Goal: Information Seeking & Learning: Compare options

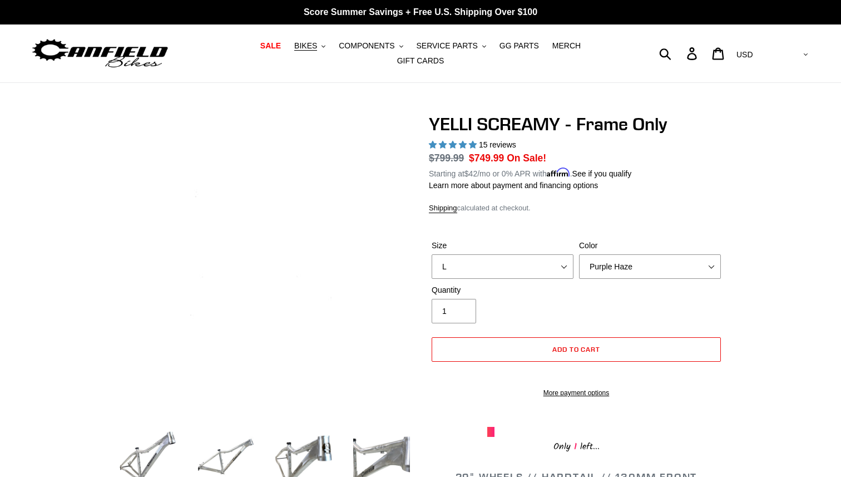
select select "L"
select select "Purple Haze"
select select "highest-rating"
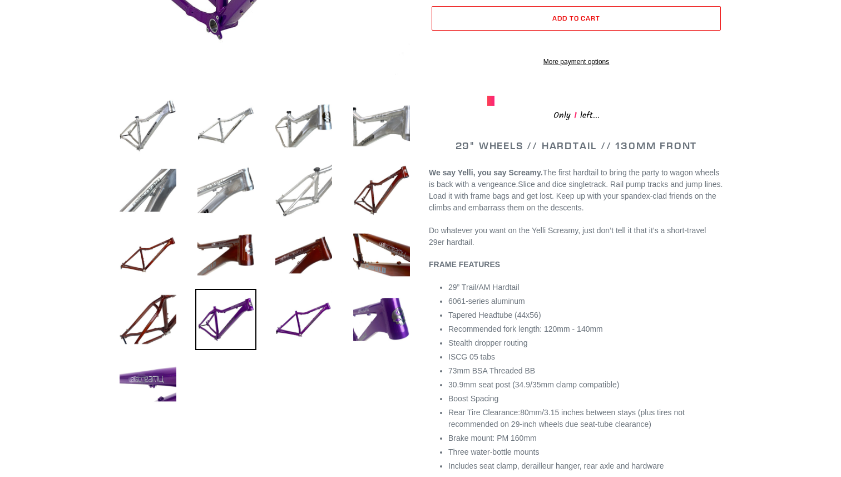
scroll to position [332, 0]
click at [207, 127] on img at bounding box center [225, 125] width 61 height 61
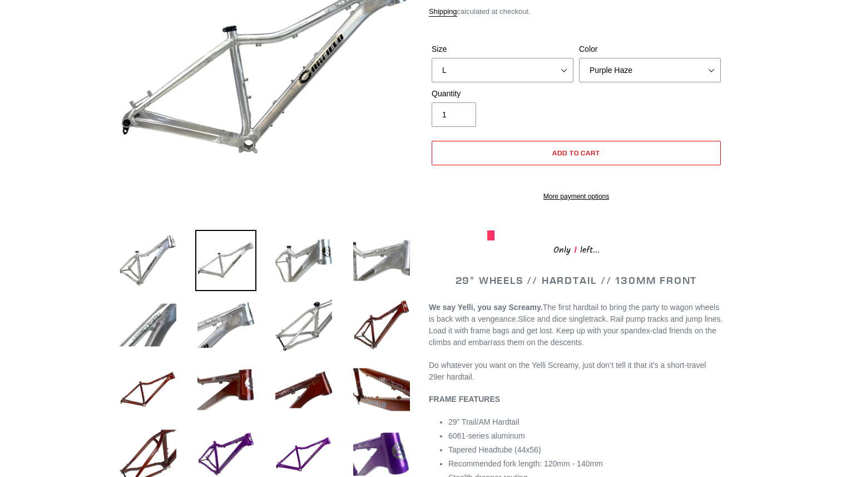
scroll to position [197, 0]
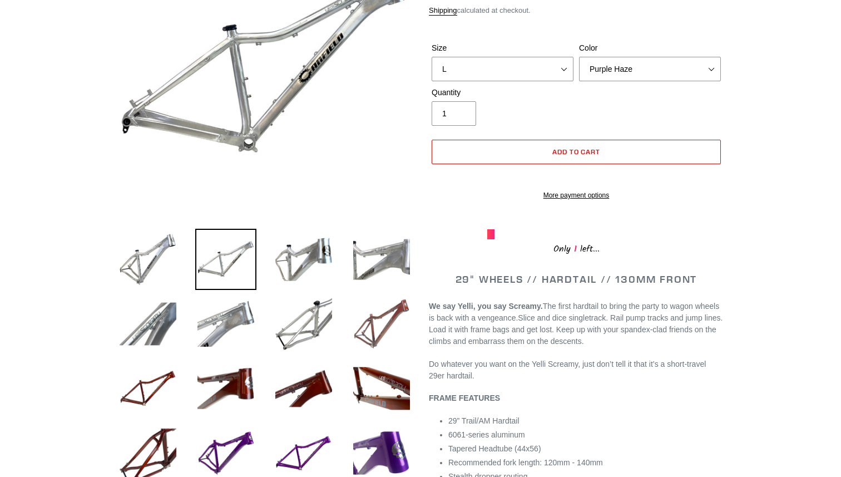
click at [378, 335] on img at bounding box center [381, 323] width 61 height 61
select select "Translucent Copper"
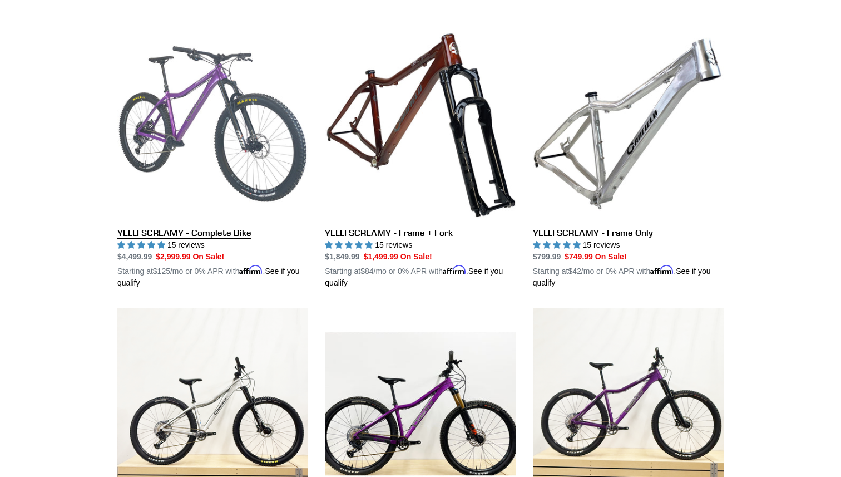
scroll to position [312, 0]
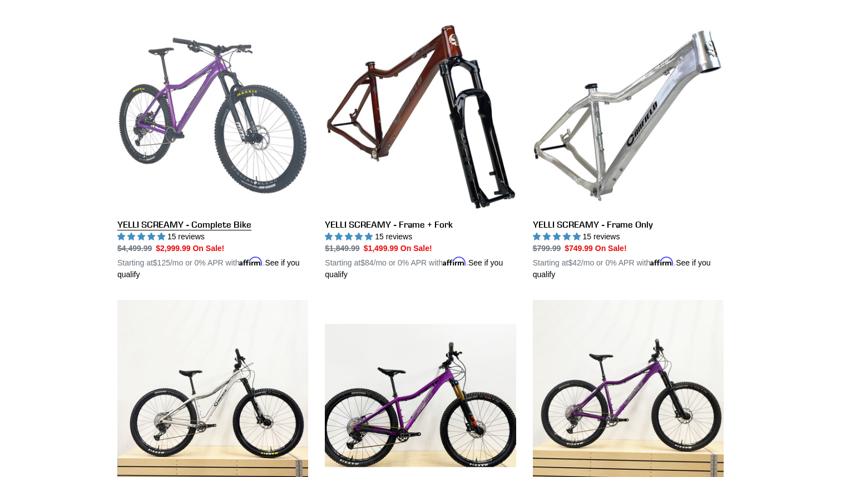
click at [218, 171] on link "YELLI SCREAMY - Complete Bike" at bounding box center [212, 150] width 191 height 260
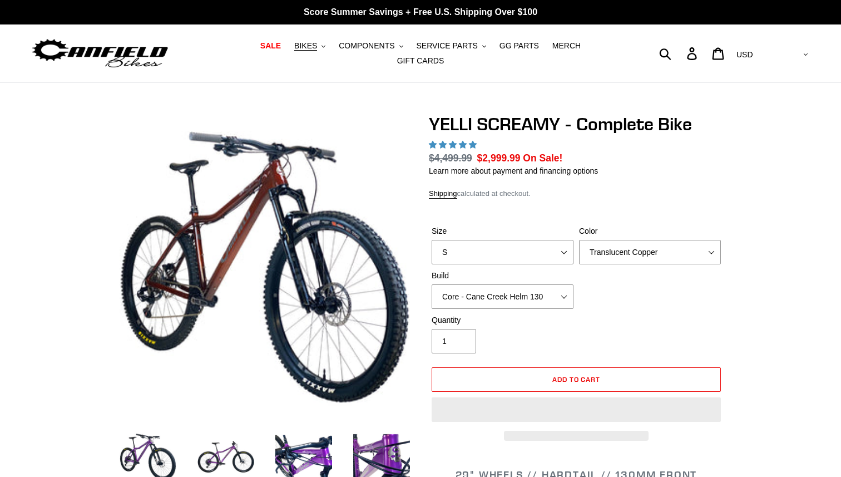
select select "highest-rating"
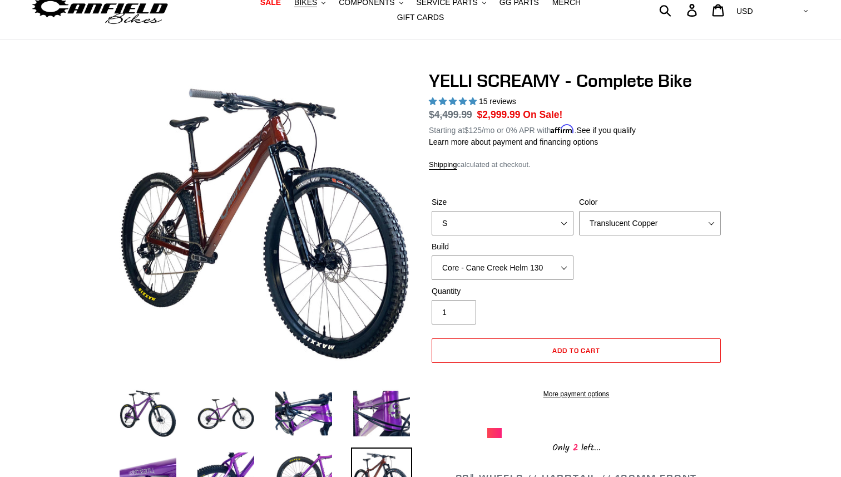
scroll to position [48, 0]
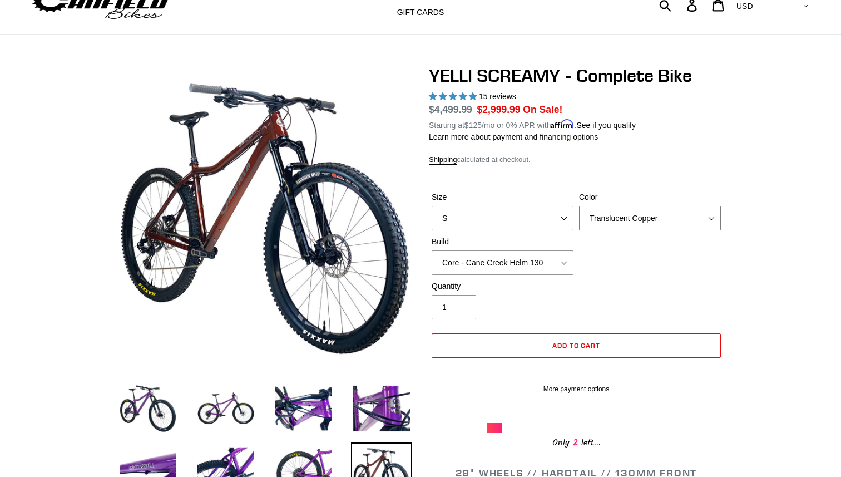
click at [587, 216] on select "Translucent Copper Purple Haze Raw" at bounding box center [650, 218] width 142 height 24
select select "Purple Haze"
click at [579, 206] on select "Translucent Copper Purple Haze Raw" at bounding box center [650, 218] width 142 height 24
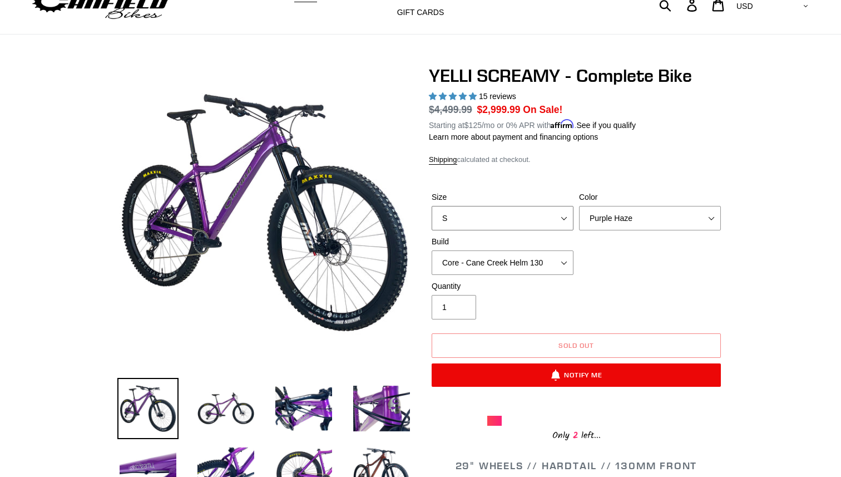
click at [515, 216] on select "S M L XL" at bounding box center [503, 218] width 142 height 24
select select "XL"
click at [432, 206] on select "S M L XL" at bounding box center [503, 218] width 142 height 24
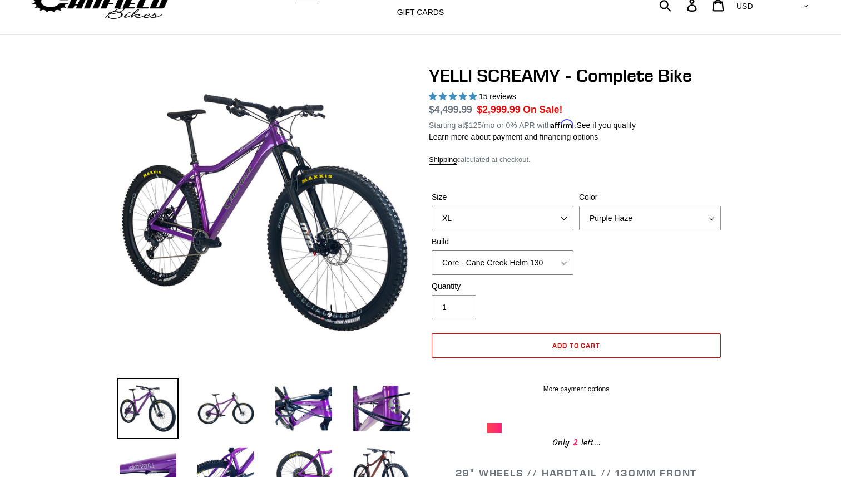
click at [501, 253] on select "Core - Cane Creek Helm 130 Pro - Cane Creek Helm 130 Core - Fox 34 SL Factory G…" at bounding box center [503, 262] width 142 height 24
click at [432, 250] on select "Core - Cane Creek Helm 130 Pro - Cane Creek Helm 130 Core - Fox 34 SL Factory G…" at bounding box center [503, 262] width 142 height 24
click at [501, 258] on select "Core - Cane Creek Helm 130 Pro - Cane Creek Helm 130 Core - Fox 34 SL Factory G…" at bounding box center [503, 262] width 142 height 24
click at [432, 250] on select "Core - Cane Creek Helm 130 Pro - Cane Creek Helm 130 Core - Fox 34 SL Factory G…" at bounding box center [503, 262] width 142 height 24
click at [499, 259] on select "Core - Cane Creek Helm 130 Pro - Cane Creek Helm 130 Core - Fox 34 SL Factory G…" at bounding box center [503, 262] width 142 height 24
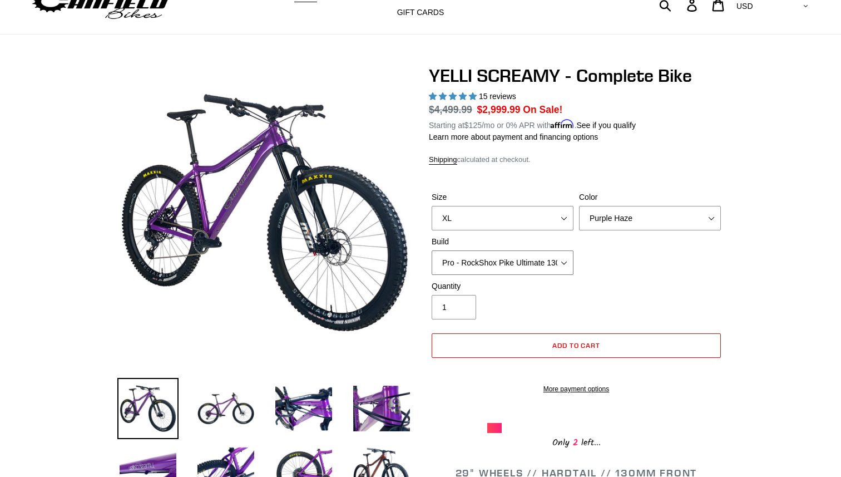
click at [432, 250] on select "Core - Cane Creek Helm 130 Pro - Cane Creek Helm 130 Core - Fox 34 SL Factory G…" at bounding box center [503, 262] width 142 height 24
click at [498, 258] on select "Core - Cane Creek Helm 130 Pro - Cane Creek Helm 130 Core - Fox 34 SL Factory G…" at bounding box center [503, 262] width 142 height 24
click at [432, 250] on select "Core - Cane Creek Helm 130 Pro - Cane Creek Helm 130 Core - Fox 34 SL Factory G…" at bounding box center [503, 262] width 142 height 24
click at [496, 250] on select "Core - Cane Creek Helm 130 Pro - Cane Creek Helm 130 Core - Fox 34 SL Factory G…" at bounding box center [503, 262] width 142 height 24
select select "Core - Fox 34 SL Factory Grip X 130"
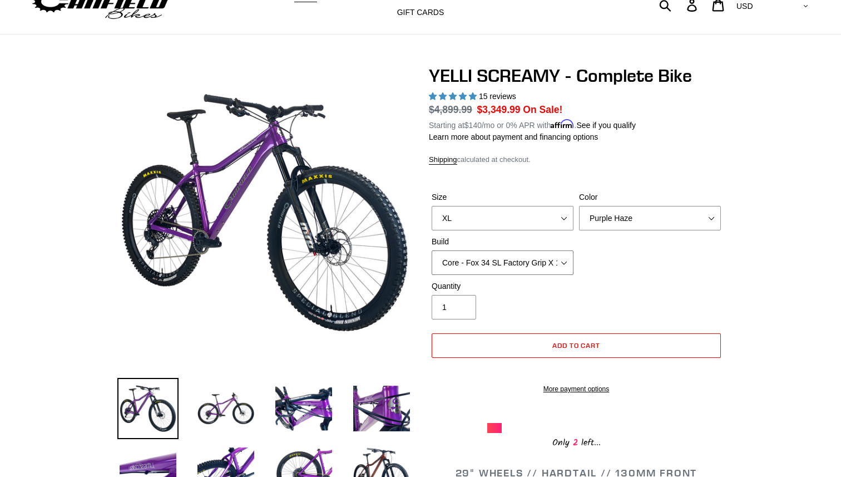
click at [432, 250] on select "Core - Cane Creek Helm 130 Pro - Cane Creek Helm 130 Core - Fox 34 SL Factory G…" at bounding box center [503, 262] width 142 height 24
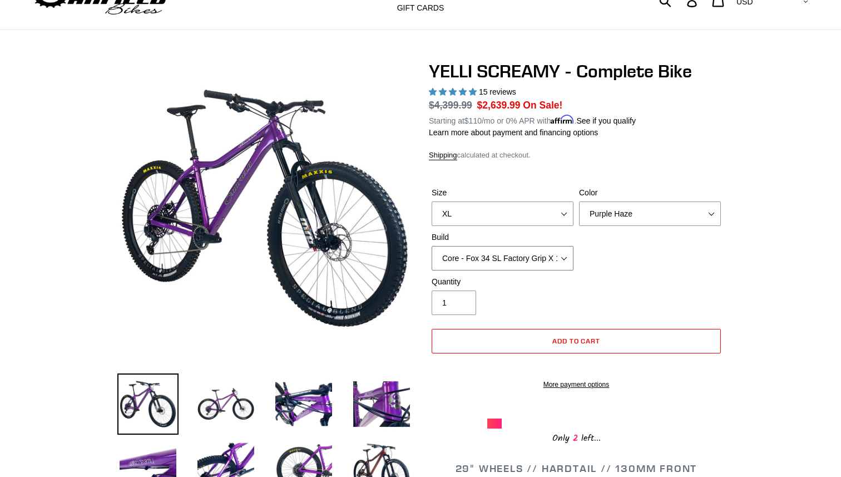
scroll to position [57, 0]
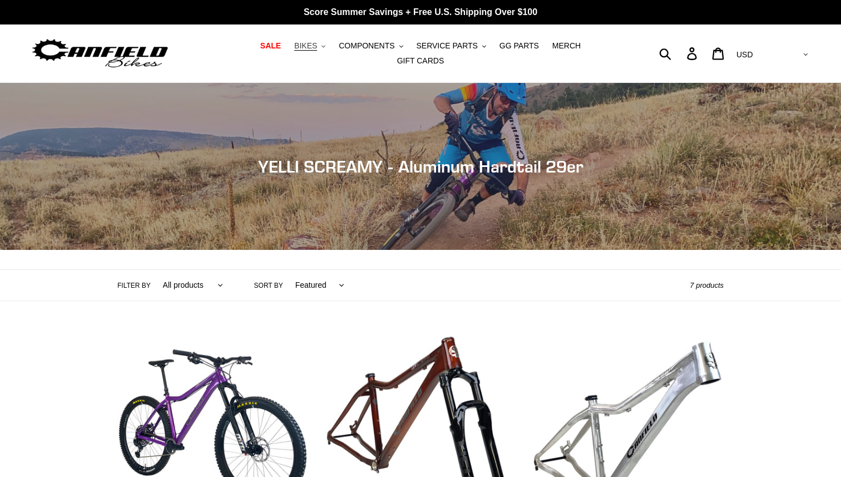
click at [289, 53] on button "BIKES .cls-1{fill:#231f20}" at bounding box center [310, 45] width 42 height 15
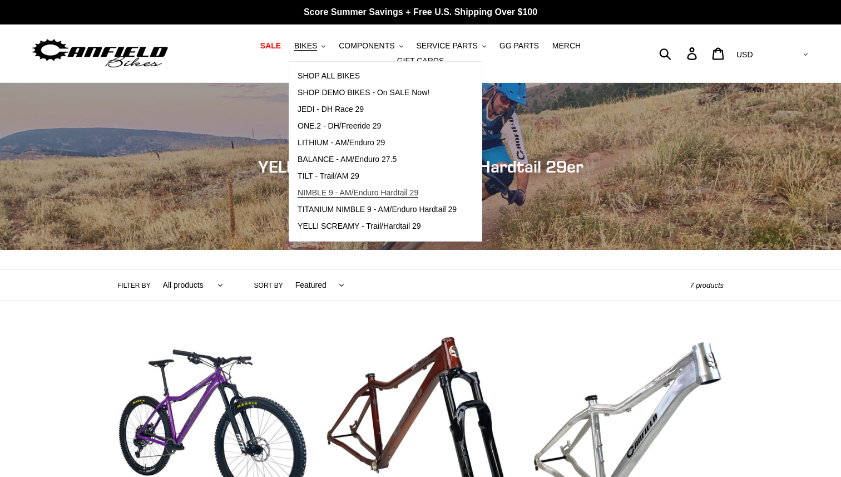
click at [298, 194] on span "NIMBLE 9 - AM/Enduro Hardtail 29" at bounding box center [358, 192] width 121 height 9
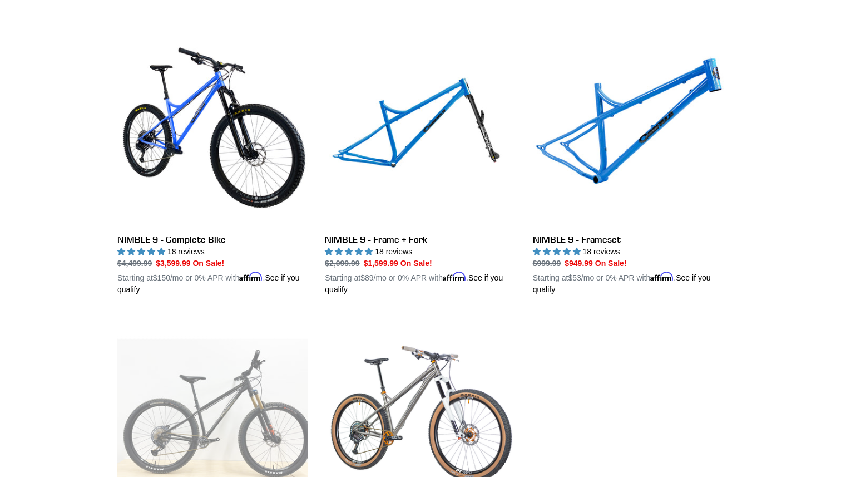
scroll to position [295, 0]
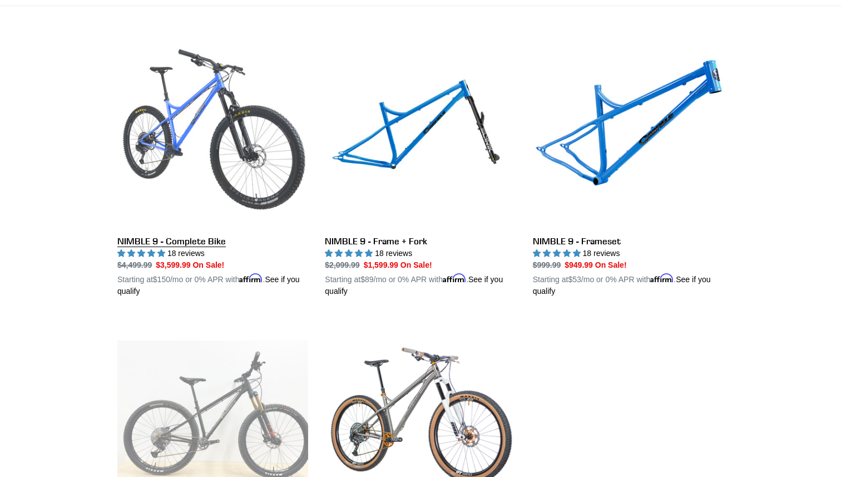
click at [159, 196] on link "NIMBLE 9 - Complete Bike" at bounding box center [212, 167] width 191 height 260
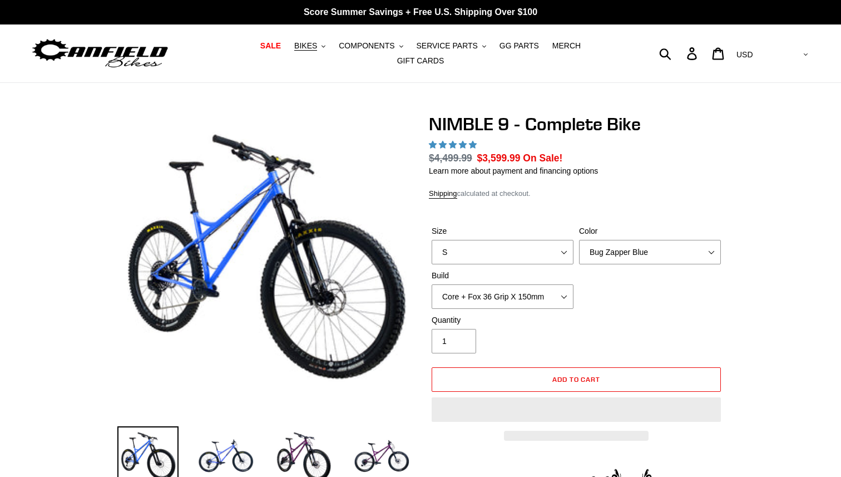
select select "highest-rating"
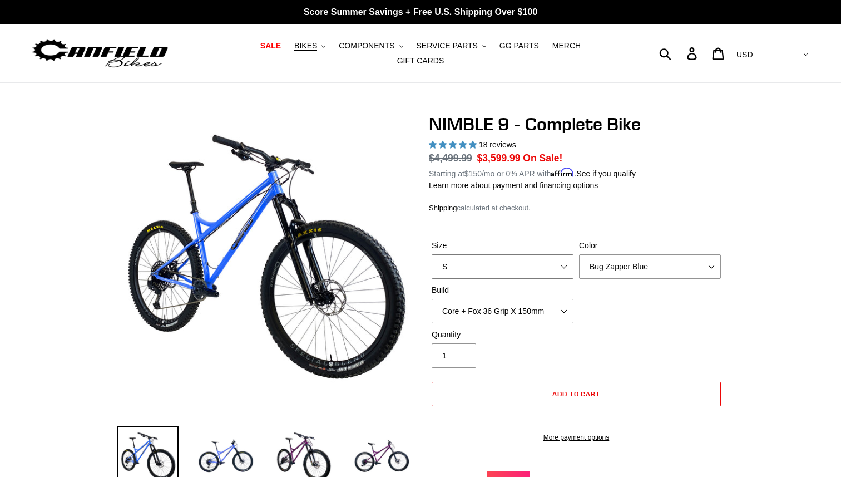
click at [525, 264] on select "S M L XL" at bounding box center [503, 266] width 142 height 24
select select "L"
click at [432, 254] on select "S M L XL" at bounding box center [503, 266] width 142 height 24
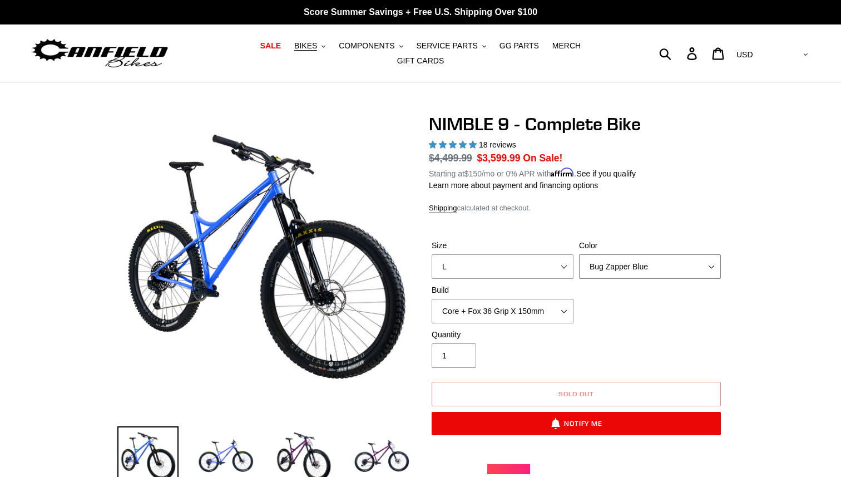
click at [591, 263] on select "Bug Zapper Blue Purple Haze - Sold Out Galaxy Black" at bounding box center [650, 266] width 142 height 24
click at [579, 254] on select "Bug Zapper Blue Purple Haze - Sold Out Galaxy Black" at bounding box center [650, 266] width 142 height 24
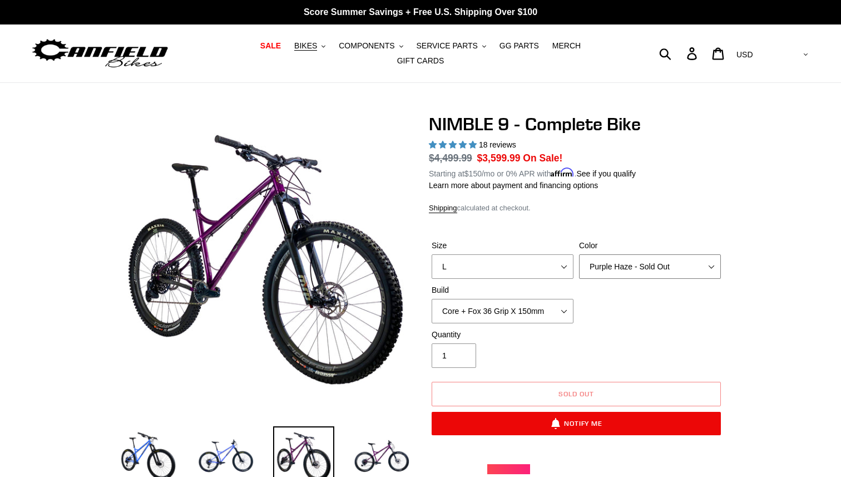
click at [594, 260] on select "Bug Zapper Blue Purple Haze - Sold Out Galaxy Black" at bounding box center [650, 266] width 142 height 24
select select "Galaxy Black"
click at [579, 254] on select "Bug Zapper Blue Purple Haze - Sold Out Galaxy Black" at bounding box center [650, 266] width 142 height 24
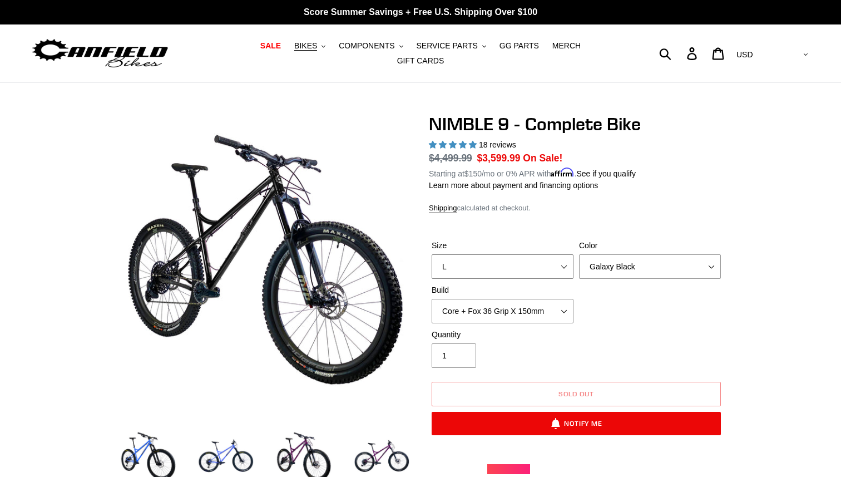
click at [521, 260] on select "S M L XL" at bounding box center [503, 266] width 142 height 24
select select "XL"
click at [432, 254] on select "S M L XL" at bounding box center [503, 266] width 142 height 24
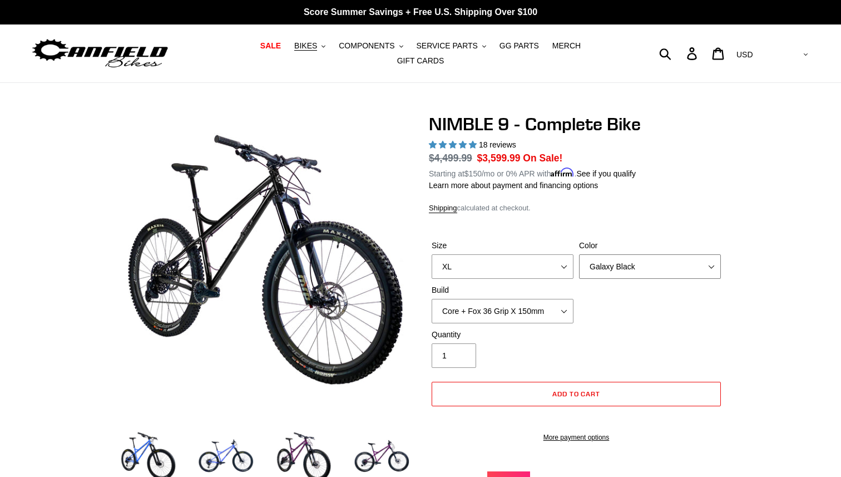
click at [612, 261] on select "Bug Zapper Blue Purple Haze - Sold Out Galaxy Black" at bounding box center [650, 266] width 142 height 24
click at [579, 254] on select "Bug Zapper Blue Purple Haze - Sold Out Galaxy Black" at bounding box center [650, 266] width 142 height 24
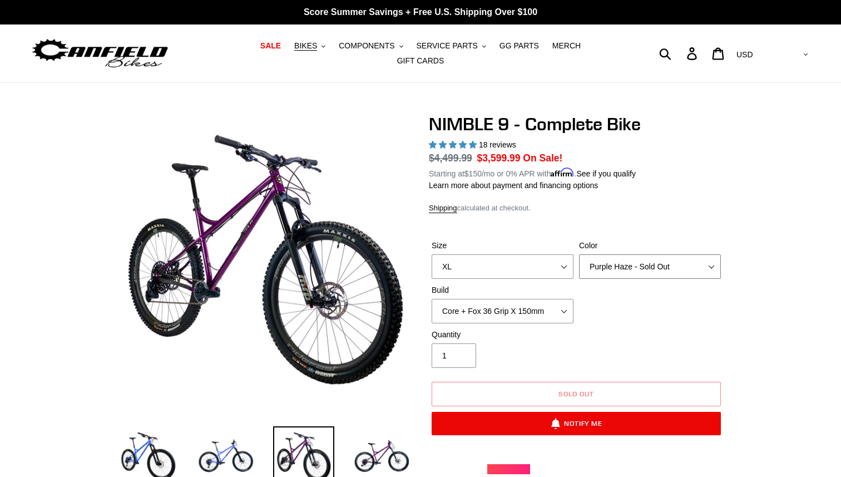
click at [606, 256] on select "Bug Zapper Blue Purple Haze - Sold Out Galaxy Black" at bounding box center [650, 266] width 142 height 24
click at [579, 254] on select "Bug Zapper Blue Purple Haze - Sold Out Galaxy Black" at bounding box center [650, 266] width 142 height 24
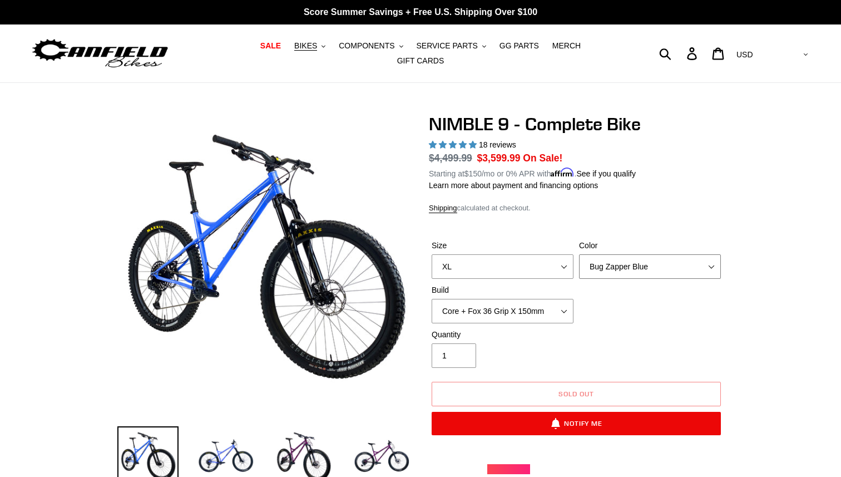
click at [601, 268] on select "Bug Zapper Blue Purple Haze - Sold Out Galaxy Black" at bounding box center [650, 266] width 142 height 24
select select "Galaxy Black"
click at [579, 254] on select "Bug Zapper Blue Purple Haze - Sold Out Galaxy Black" at bounding box center [650, 266] width 142 height 24
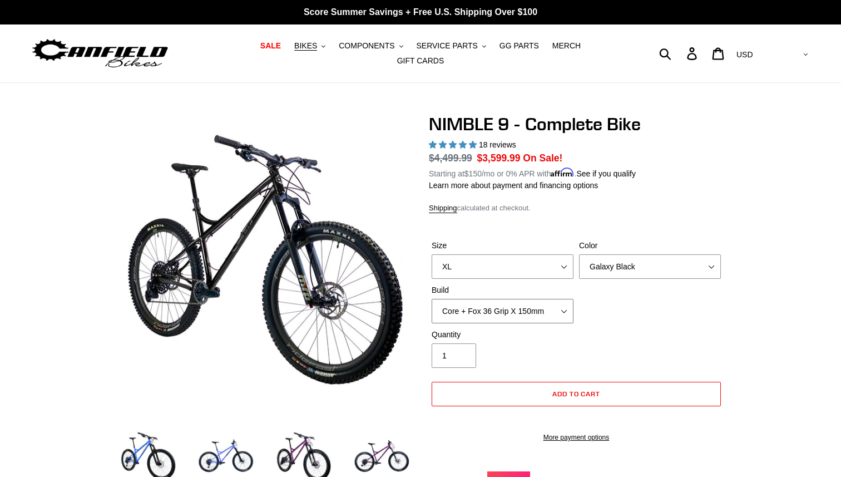
click at [522, 310] on select "Core + Fox 36 Grip X 150mm Pro + Fox 36 Grip X 150mm Core + RockShox Lyrik Ulti…" at bounding box center [503, 311] width 142 height 24
click at [432, 299] on select "Core + Fox 36 Grip X 150mm Pro + Fox 36 Grip X 150mm Core + RockShox Lyrik Ulti…" at bounding box center [503, 311] width 142 height 24
click at [520, 299] on select "Core + Fox 36 Grip X 150mm Pro + Fox 36 Grip X 150mm Core + RockShox Lyrik Ulti…" at bounding box center [503, 311] width 142 height 24
click at [432, 299] on select "Core + Fox 36 Grip X 150mm Pro + Fox 36 Grip X 150mm Core + RockShox Lyrik Ulti…" at bounding box center [503, 311] width 142 height 24
click at [512, 307] on select "Core + Fox 36 Grip X 150mm Pro + Fox 36 Grip X 150mm Core + RockShox Lyrik Ulti…" at bounding box center [503, 311] width 142 height 24
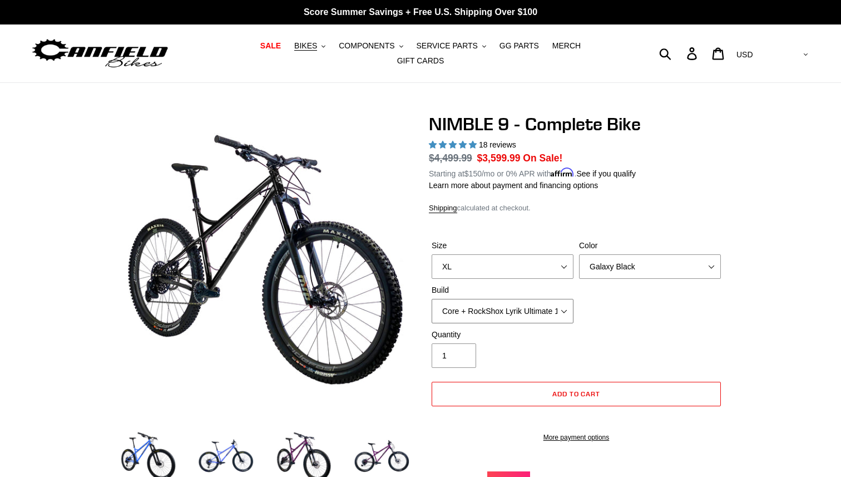
select select "Pro + Fox 36 Grip X 150mm"
click at [432, 299] on select "Core + Fox 36 Grip X 150mm Pro + Fox 36 Grip X 150mm Core + RockShox Lyrik Ulti…" at bounding box center [503, 311] width 142 height 24
click at [495, 299] on select "Core + Fox 36 Grip X 150mm Pro + Fox 36 Grip X 150mm Core + RockShox Lyrik Ulti…" at bounding box center [503, 311] width 142 height 24
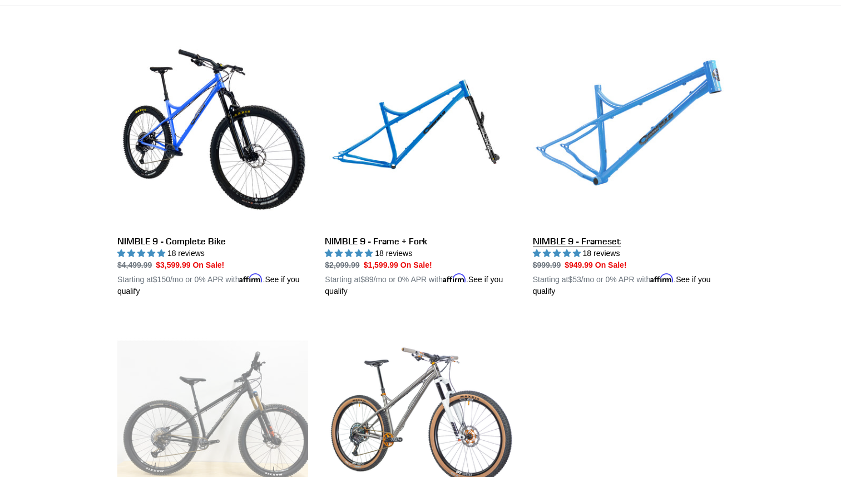
click at [594, 153] on link "NIMBLE 9 - Frameset" at bounding box center [628, 167] width 191 height 260
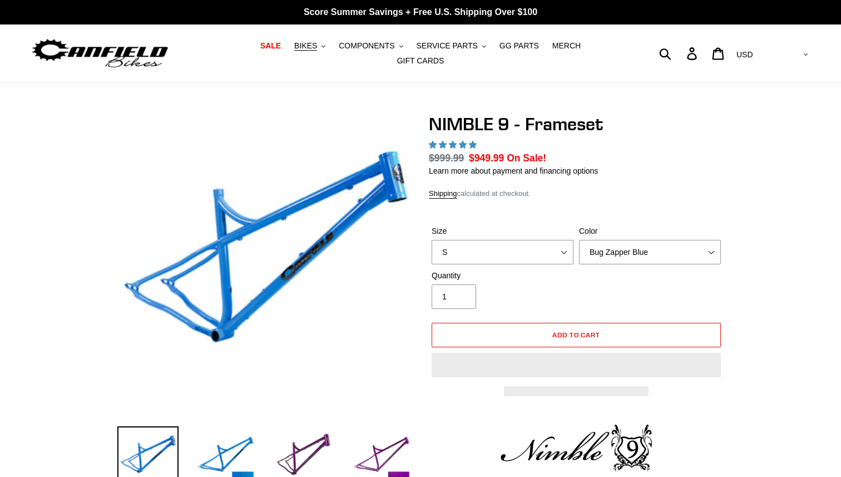
select select "highest-rating"
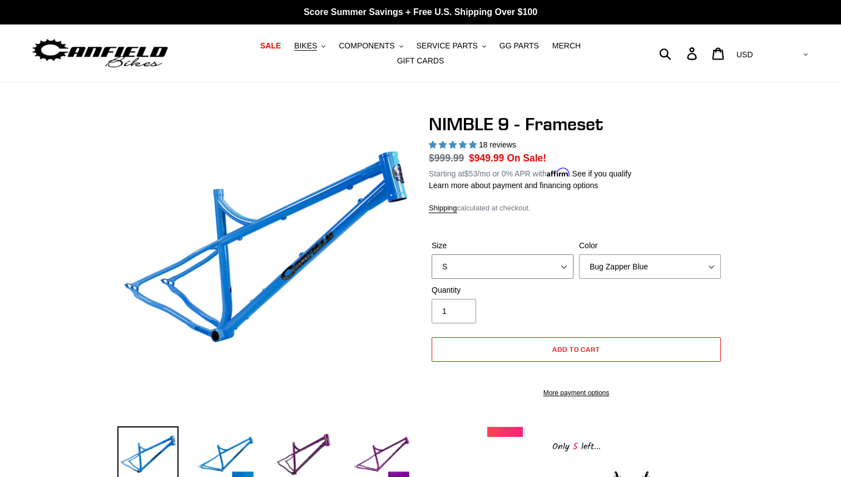
click at [544, 264] on select "S M L XL" at bounding box center [503, 266] width 142 height 24
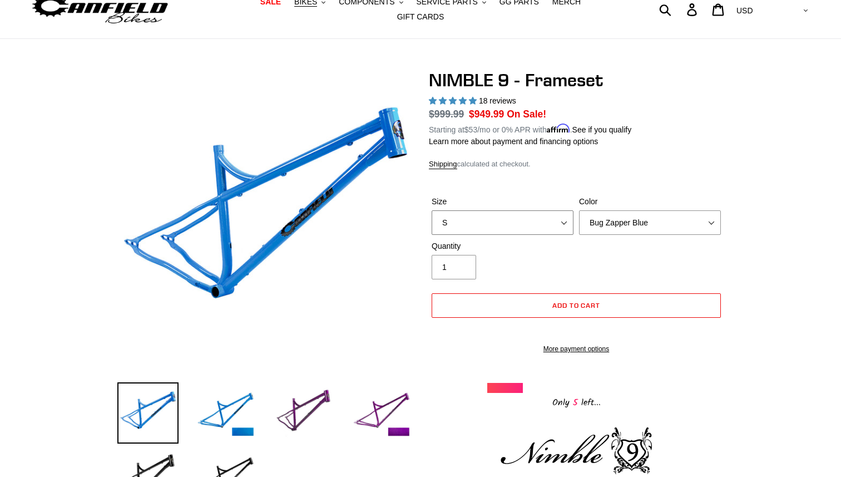
scroll to position [53, 0]
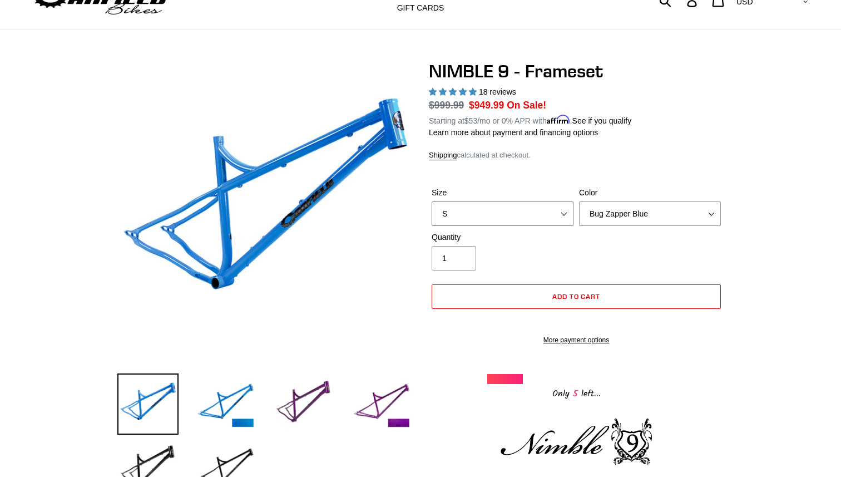
click at [571, 202] on select "S M L XL" at bounding box center [503, 213] width 142 height 24
select select "L"
click at [432, 201] on select "S M L XL" at bounding box center [503, 213] width 142 height 24
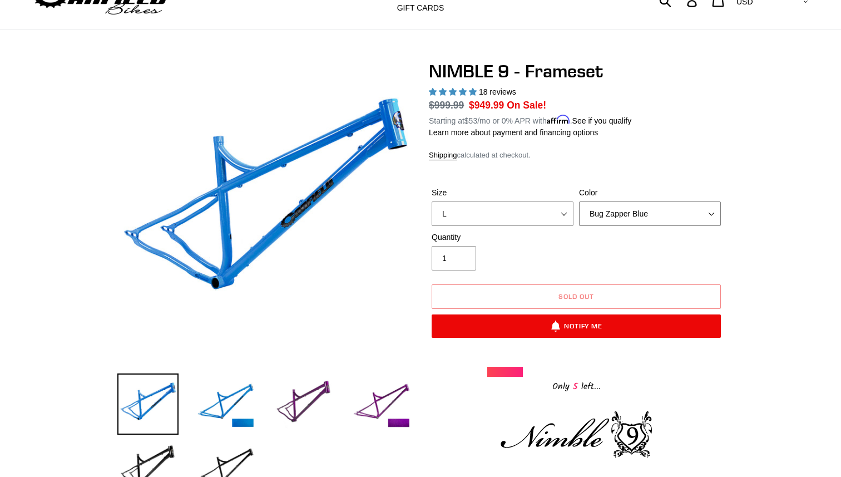
click at [594, 207] on select "Bug Zapper Blue Purple Haze -Sold Out Galaxy Black" at bounding box center [650, 213] width 142 height 24
click at [579, 201] on select "Bug Zapper Blue Purple Haze -Sold Out Galaxy Black" at bounding box center [650, 213] width 142 height 24
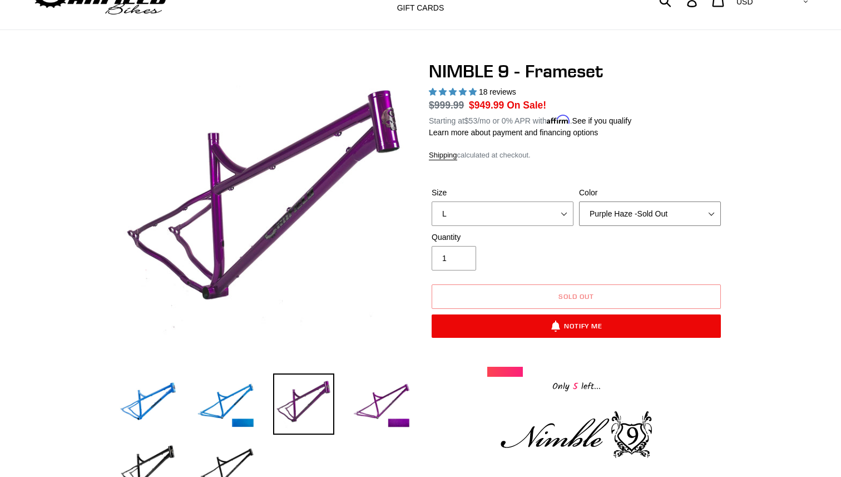
click at [595, 204] on select "Bug Zapper Blue Purple Haze -Sold Out Galaxy Black" at bounding box center [650, 213] width 142 height 24
select select "Galaxy Black"
click at [579, 201] on select "Bug Zapper Blue Purple Haze -Sold Out Galaxy Black" at bounding box center [650, 213] width 142 height 24
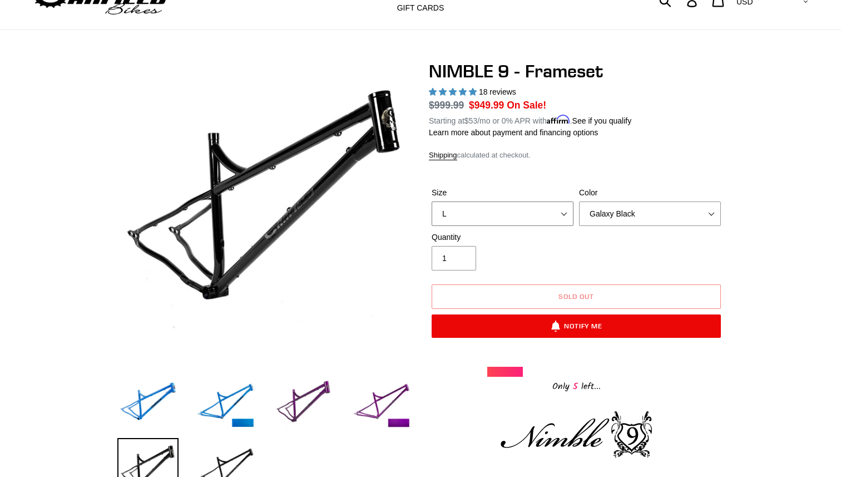
click at [555, 202] on select "S M L XL" at bounding box center [503, 213] width 142 height 24
select select "XL"
click at [432, 201] on select "S M L XL" at bounding box center [503, 213] width 142 height 24
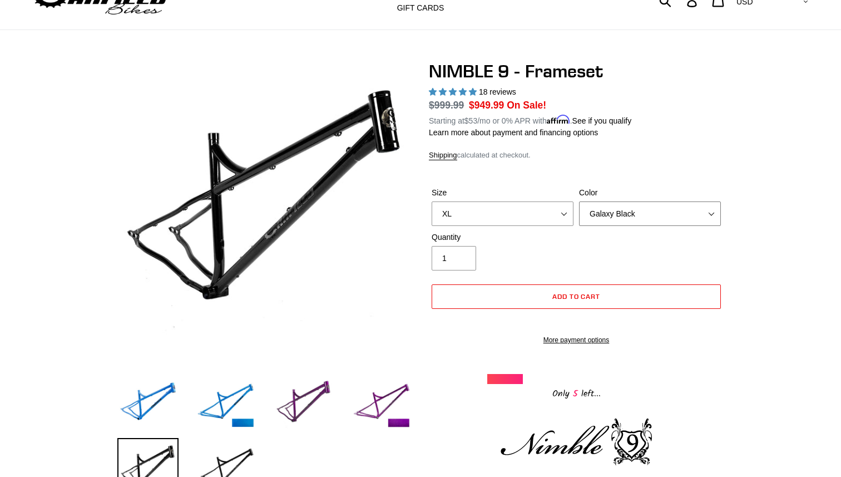
click at [595, 211] on select "Bug Zapper Blue Purple Haze -Sold Out Galaxy Black" at bounding box center [650, 213] width 142 height 24
click at [579, 201] on select "Bug Zapper Blue Purple Haze -Sold Out Galaxy Black" at bounding box center [650, 213] width 142 height 24
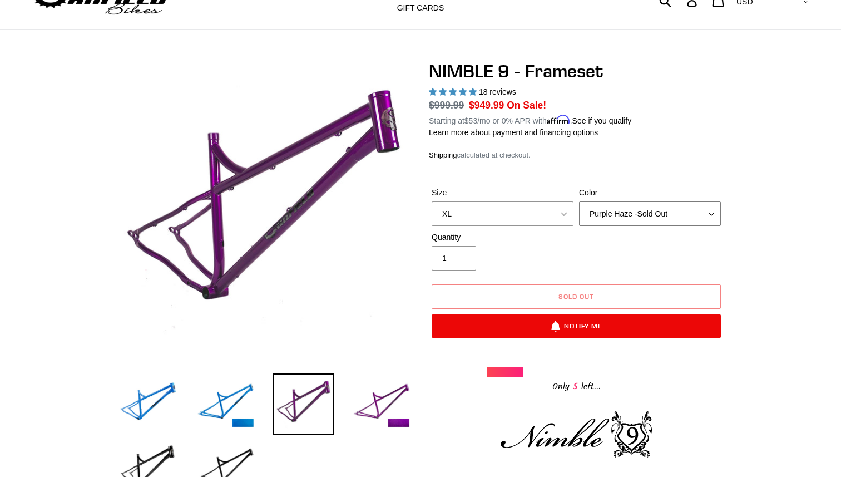
click at [592, 204] on select "Bug Zapper Blue Purple Haze -Sold Out Galaxy Black" at bounding box center [650, 213] width 142 height 24
select select "Bug Zapper Blue"
click at [579, 201] on select "Bug Zapper Blue Purple Haze -Sold Out Galaxy Black" at bounding box center [650, 213] width 142 height 24
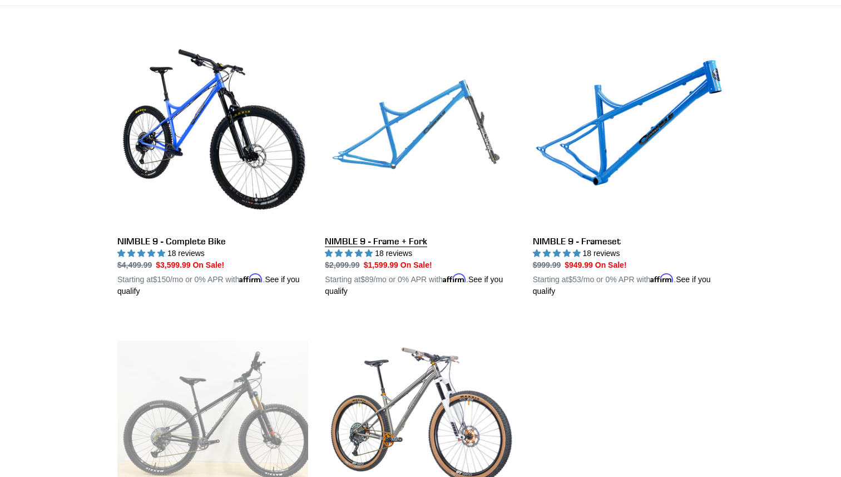
click at [383, 213] on link "NIMBLE 9 - Frame + Fork" at bounding box center [420, 167] width 191 height 260
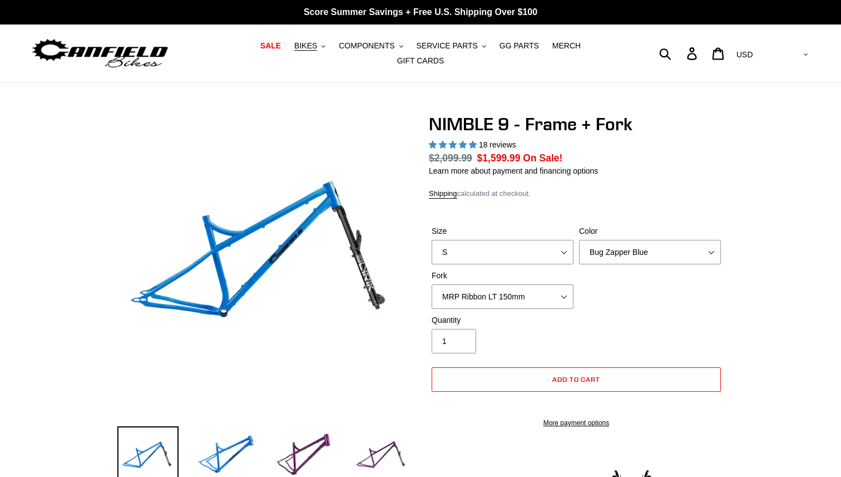
select select "highest-rating"
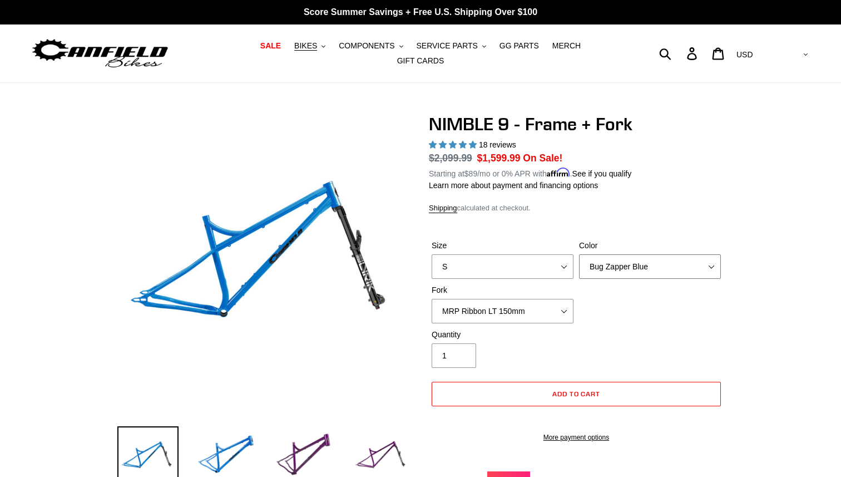
click at [595, 259] on select "Bug Zapper Blue Purple Haze - Sold Out Galaxy Black" at bounding box center [650, 266] width 142 height 24
